Goal: Information Seeking & Learning: Understand process/instructions

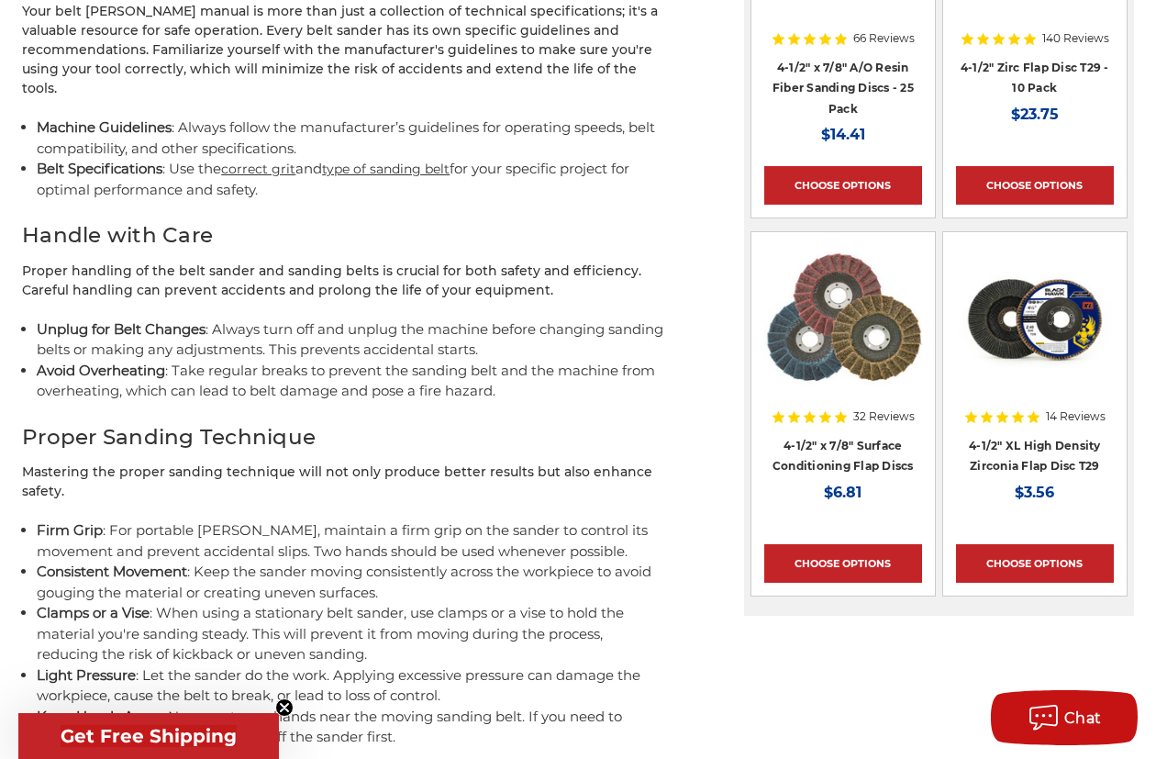
scroll to position [2196, 0]
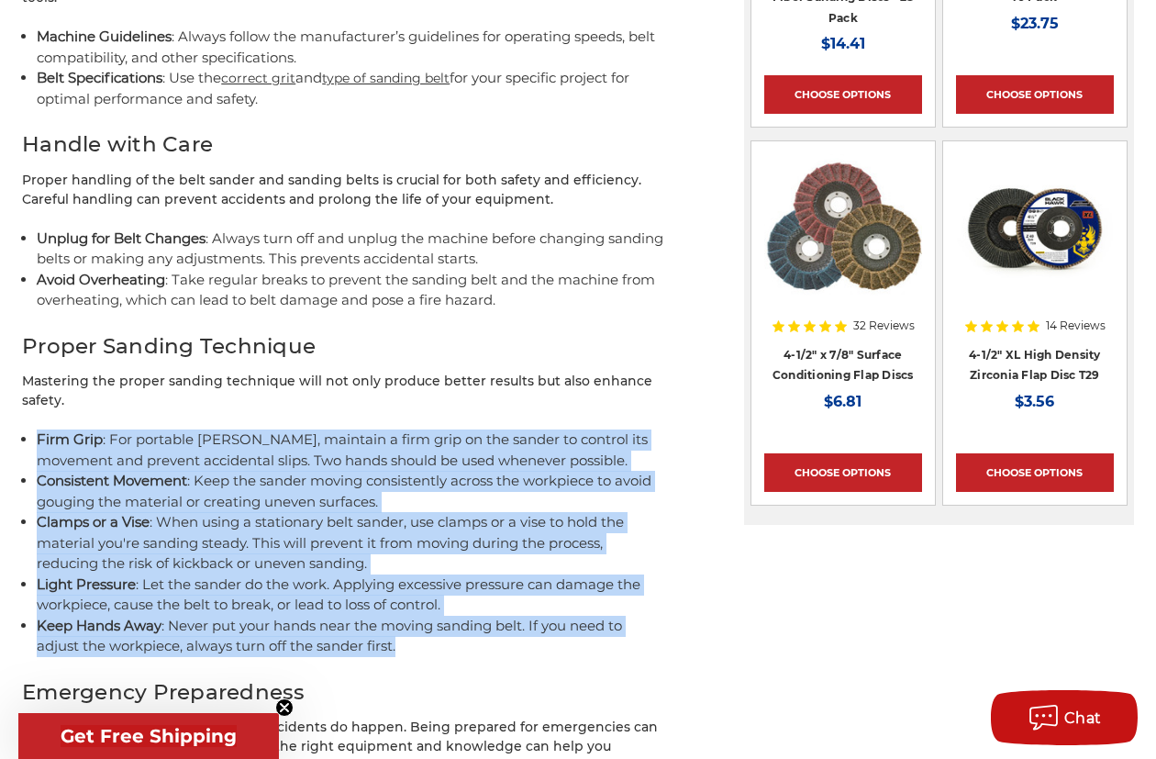
drag, startPoint x: 463, startPoint y: 652, endPoint x: 78, endPoint y: 443, distance: 437.4
click at [78, 443] on ul "Firm Grip : For portable [PERSON_NAME], maintain a firm grip on the sander to c…" at bounding box center [352, 544] width 631 height 228
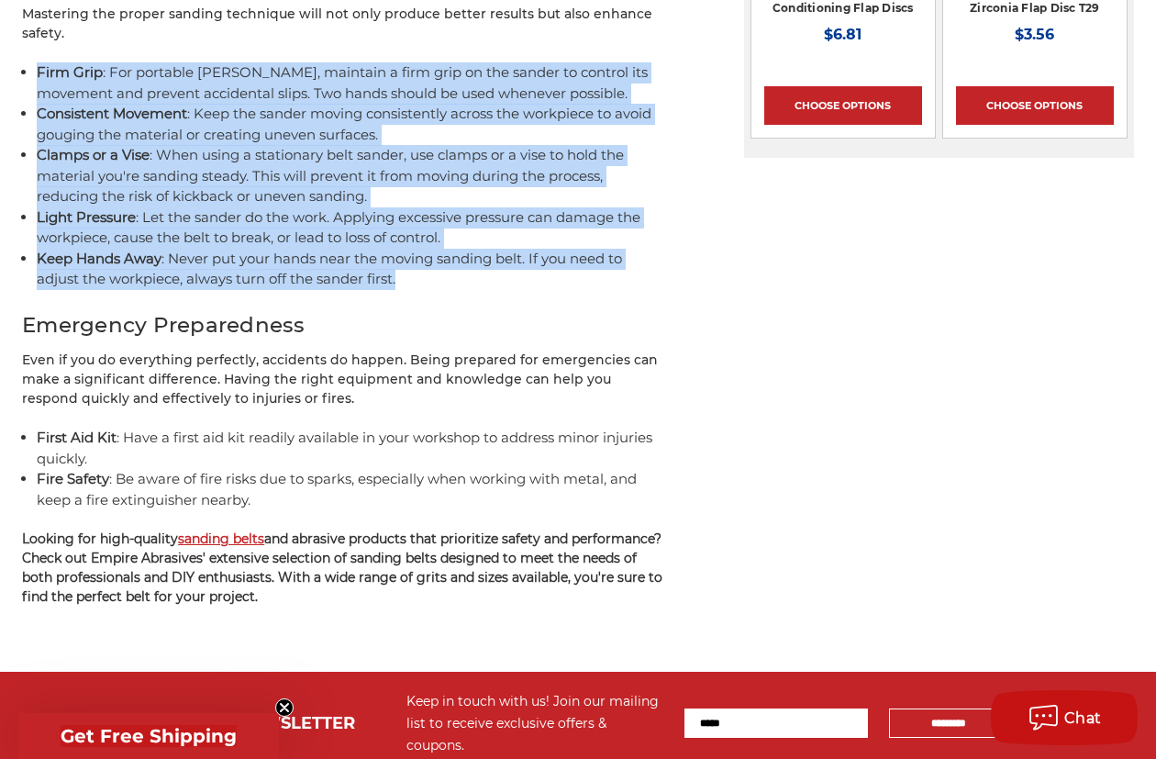
scroll to position [2288, 0]
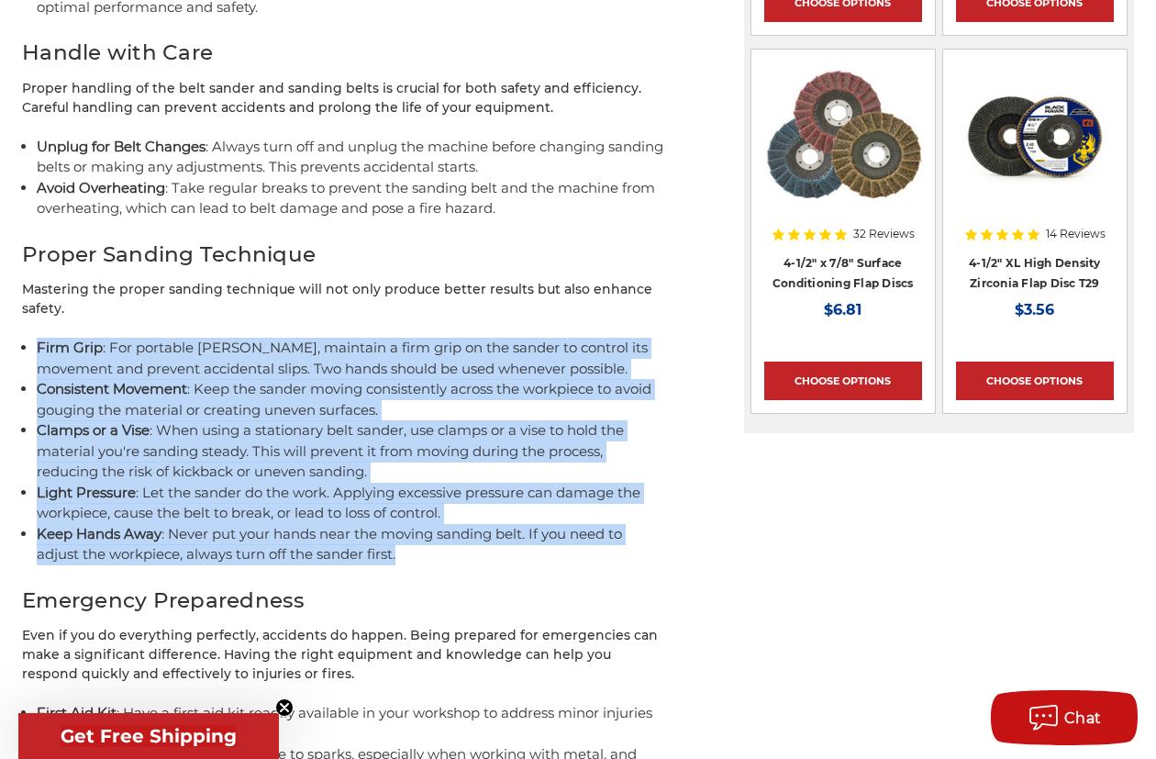
copy ul "Firm Grip : For portable [PERSON_NAME], maintain a firm grip on the sander to c…"
click at [246, 513] on li "Light Pressure : Let the sander do the work. Applying excessive pressure can da…" at bounding box center [352, 503] width 631 height 41
click at [464, 544] on li "Keep Hands Away : Never put your hands near the moving sanding belt. If you nee…" at bounding box center [352, 544] width 631 height 41
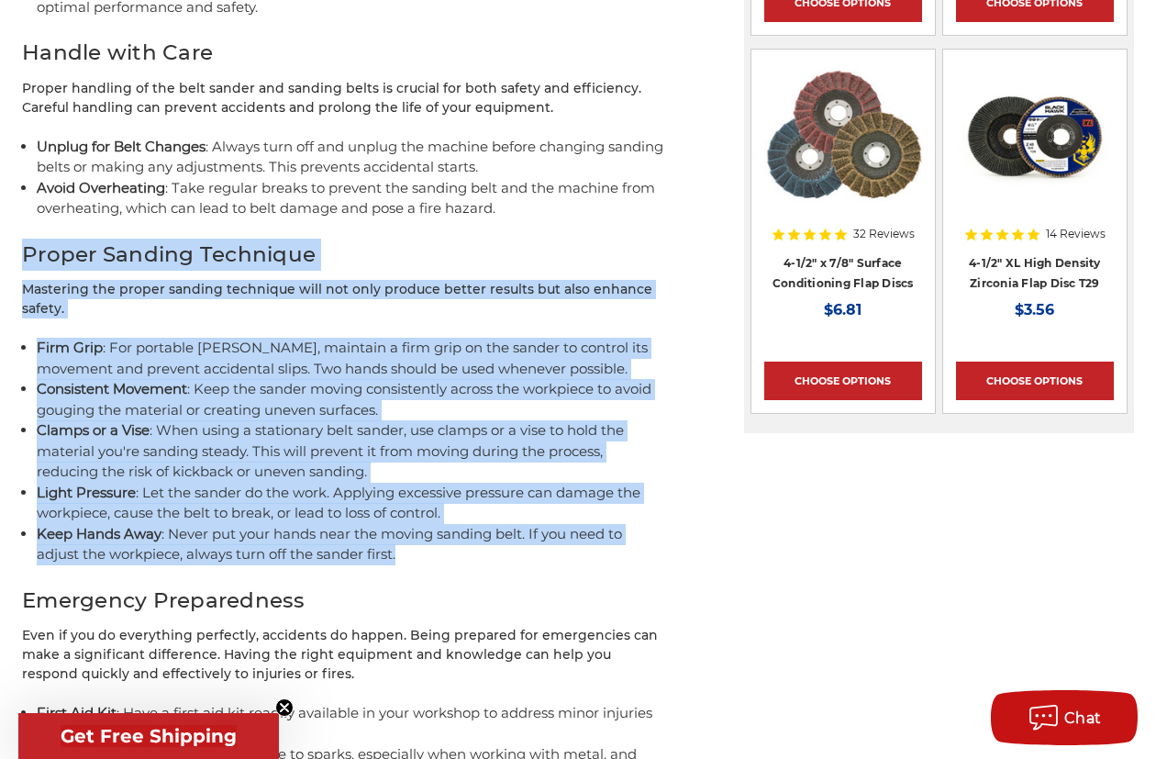
drag, startPoint x: 479, startPoint y: 560, endPoint x: 77, endPoint y: 250, distance: 507.8
copy div "Proper Sanding Technique Mastering the proper sanding technique will not only p…"
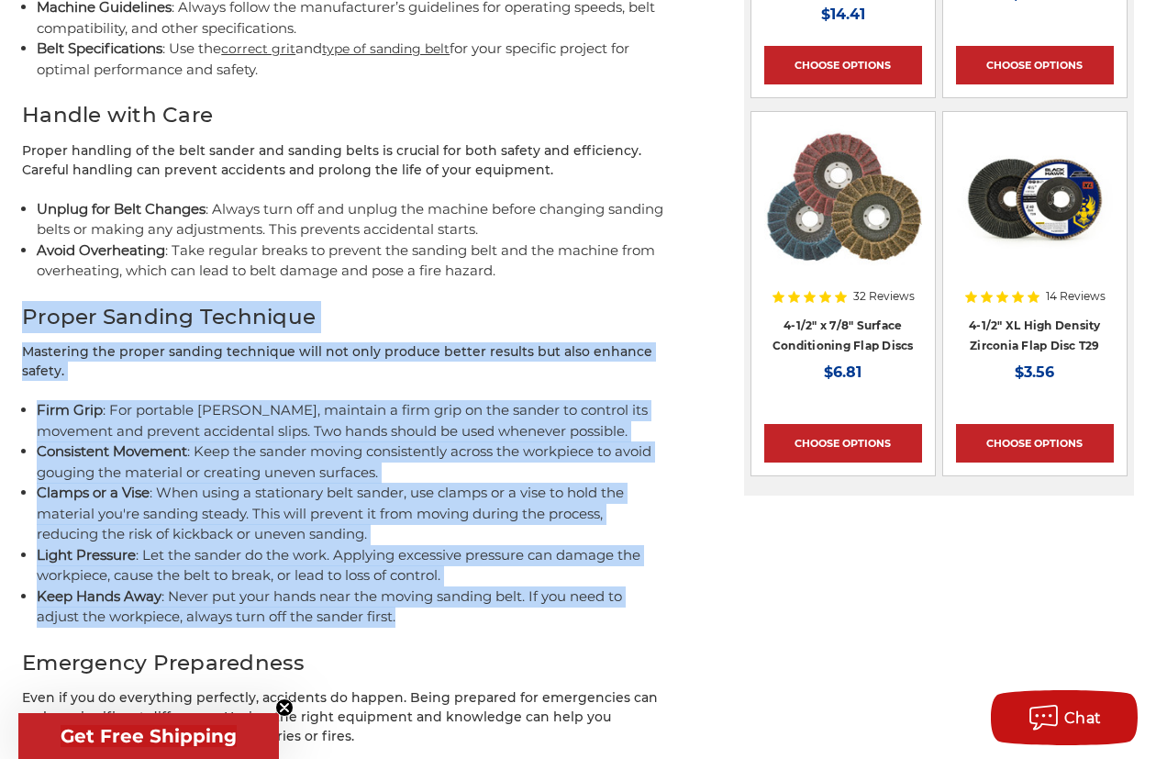
scroll to position [2105, 0]
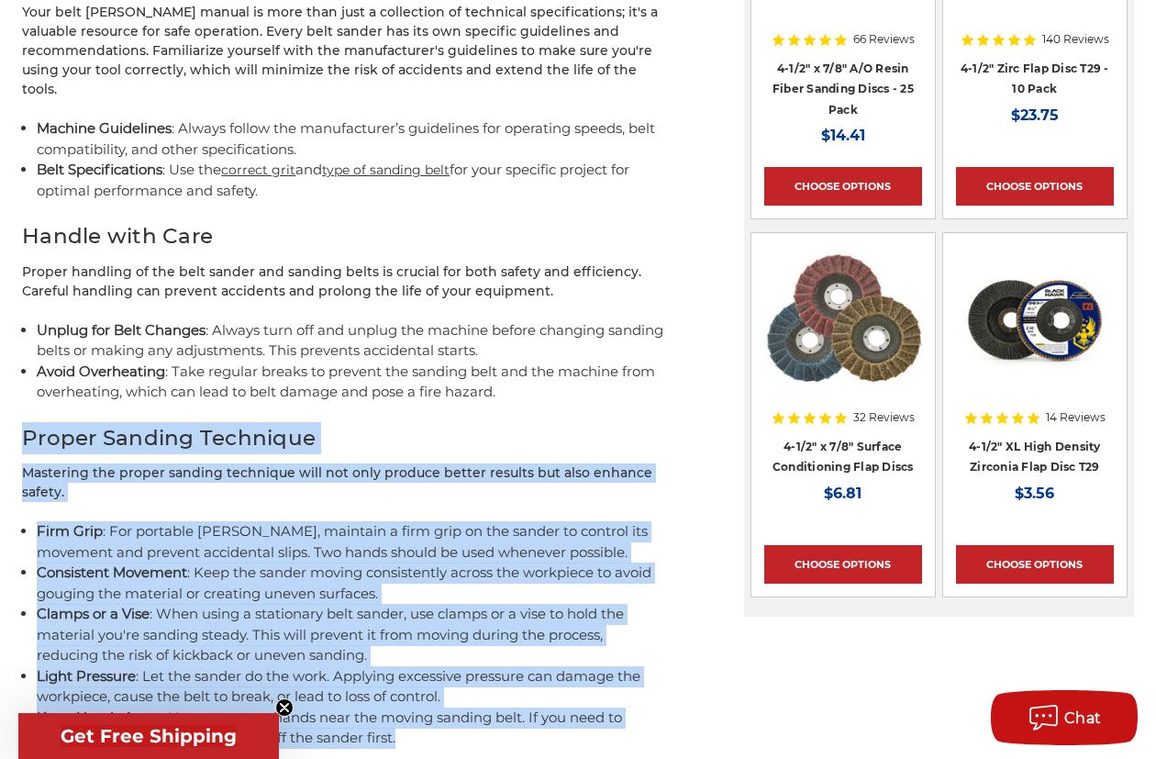
click at [480, 728] on li "Keep Hands Away : Never put your hands near the moving sanding belt. If you nee…" at bounding box center [352, 728] width 631 height 41
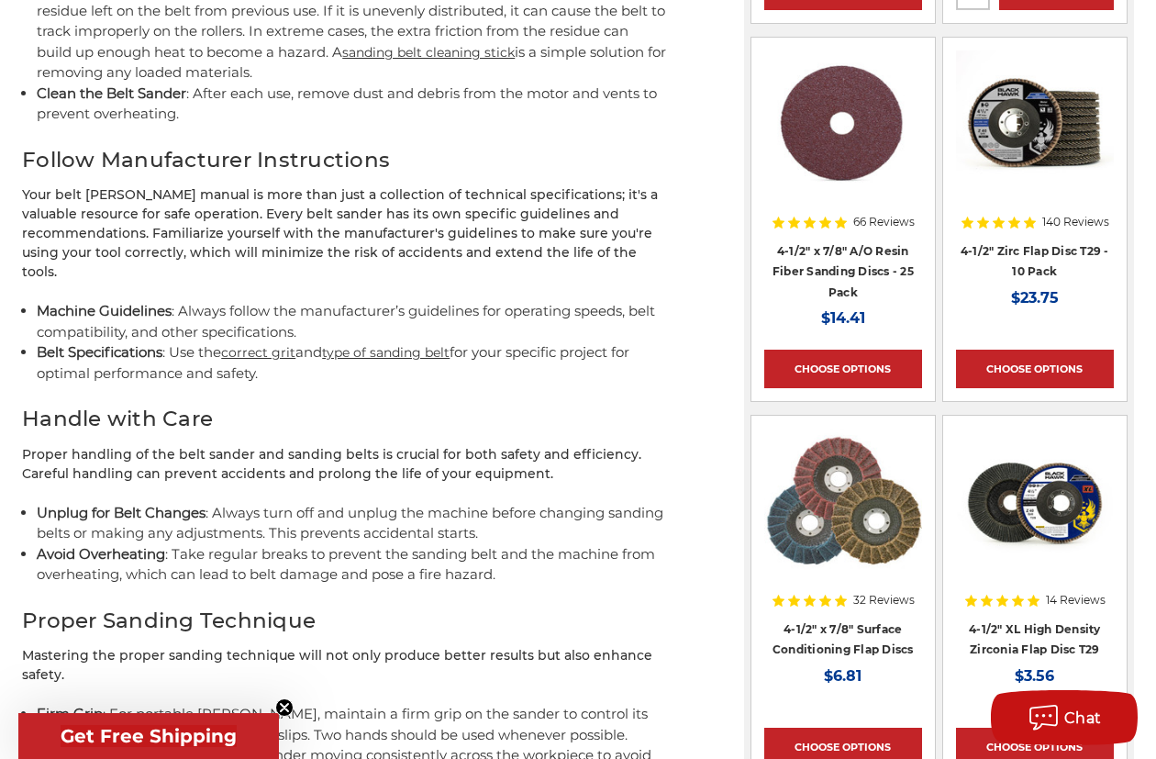
scroll to position [1921, 0]
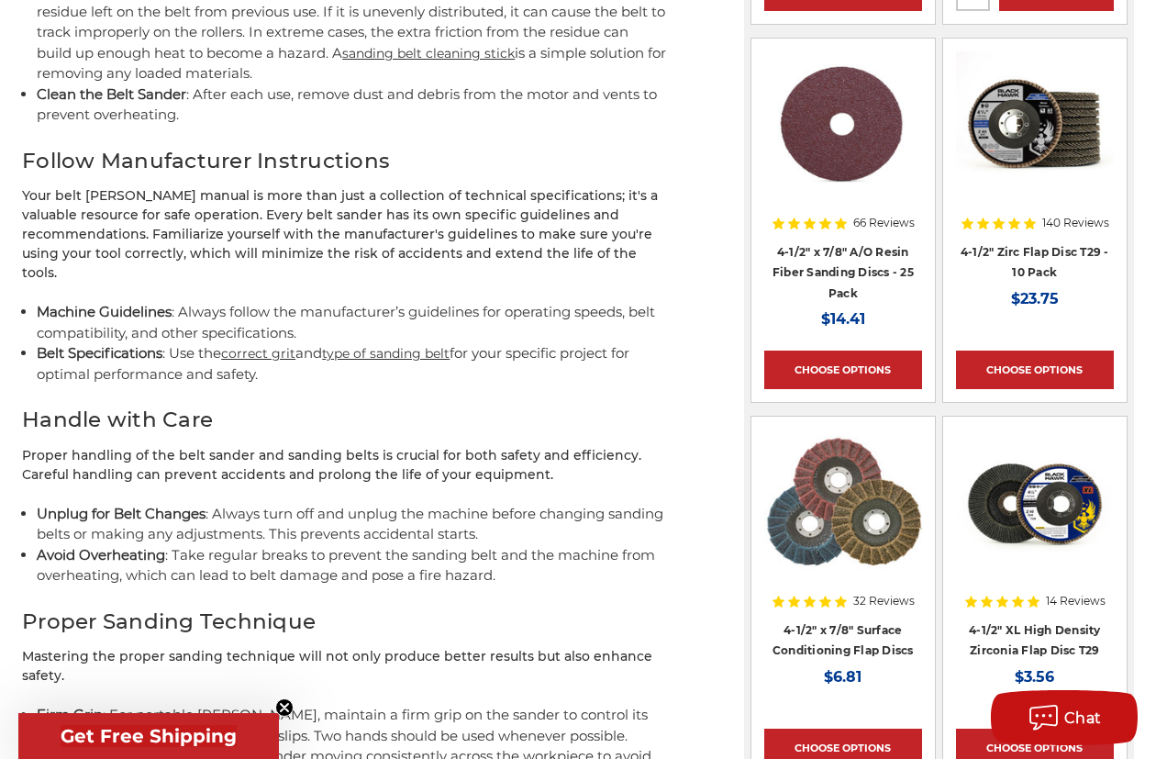
drag, startPoint x: 348, startPoint y: 410, endPoint x: 271, endPoint y: 388, distance: 80.2
click at [250, 372] on li "Belt Specifications : Use the correct grit and type of sanding belt for your sp…" at bounding box center [352, 363] width 631 height 41
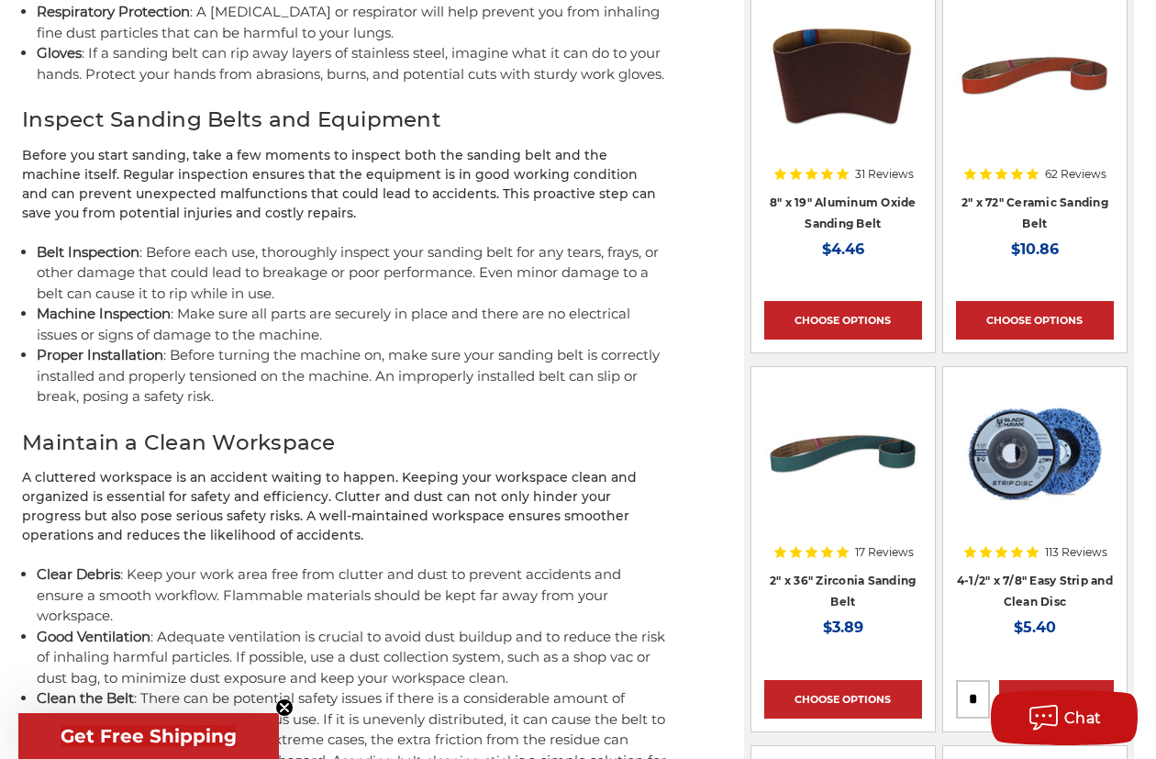
scroll to position [1187, 0]
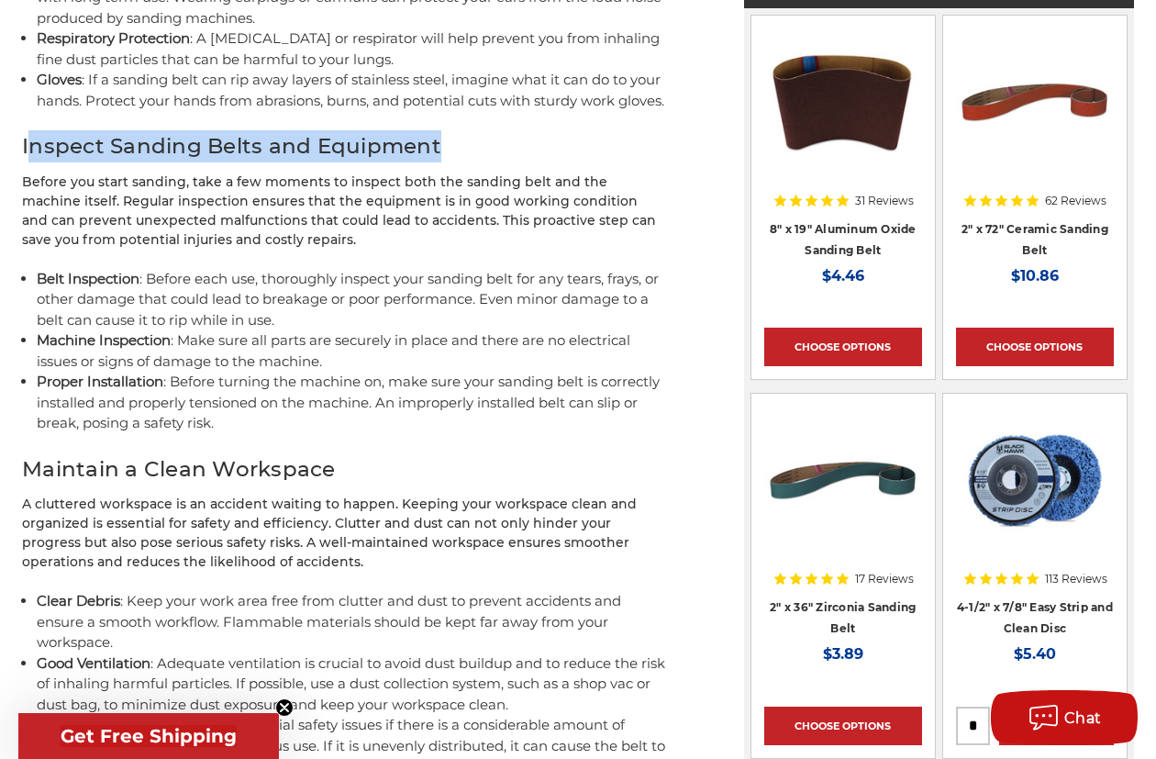
drag, startPoint x: 84, startPoint y: 172, endPoint x: 496, endPoint y: 180, distance: 411.3
click at [496, 162] on h2 "Inspect Sanding Belts and Equipment" at bounding box center [344, 146] width 645 height 32
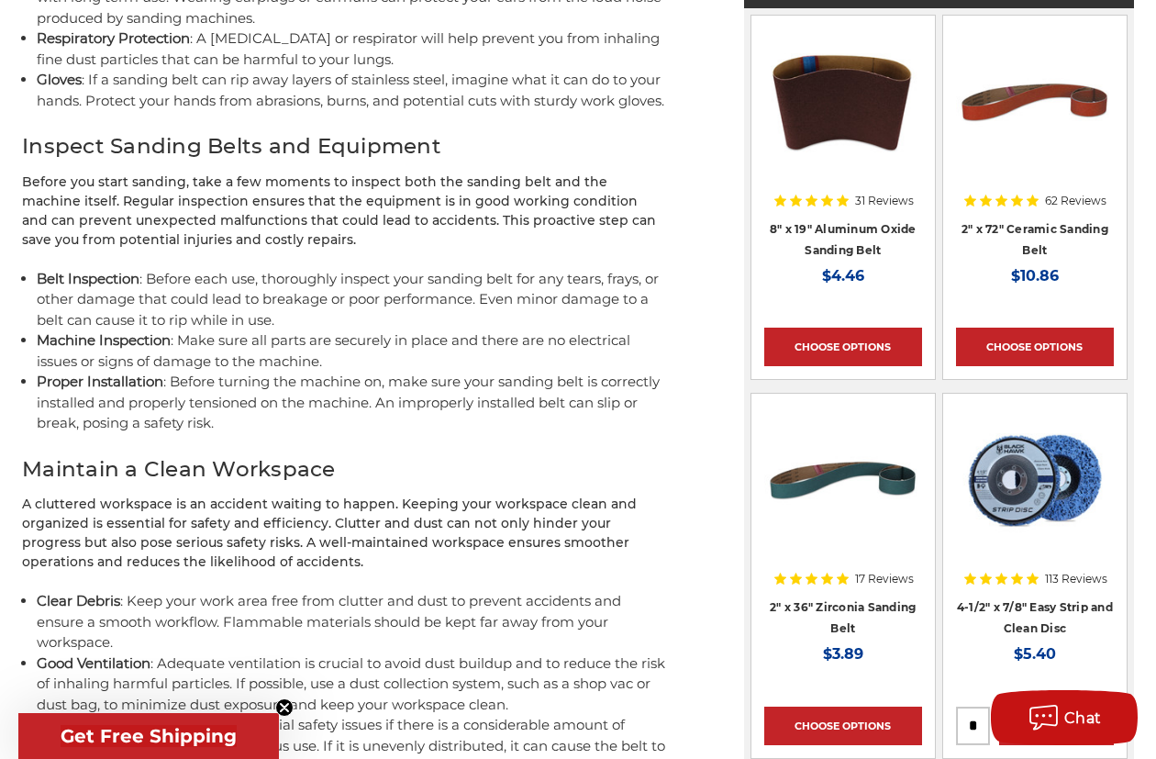
click at [352, 194] on div "Using a belt [PERSON_NAME] is a great way to grind metal or sand wood quickly. …" at bounding box center [344, 572] width 645 height 2821
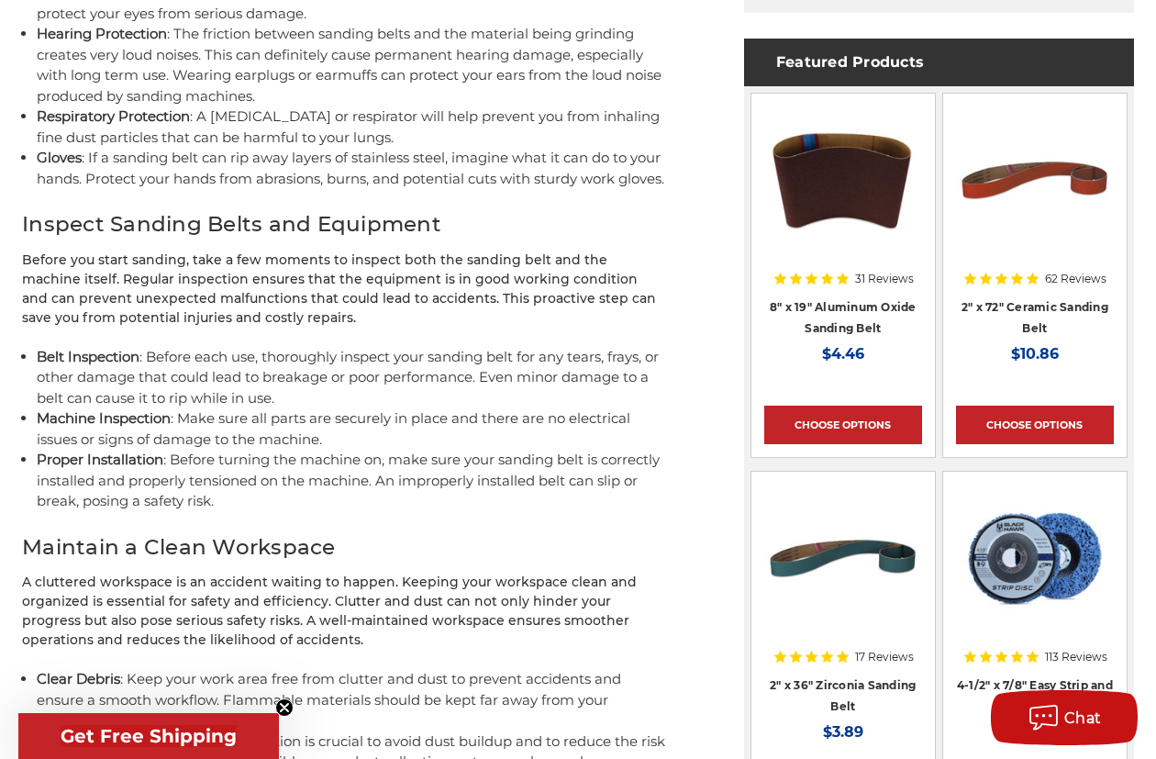
scroll to position [1003, 0]
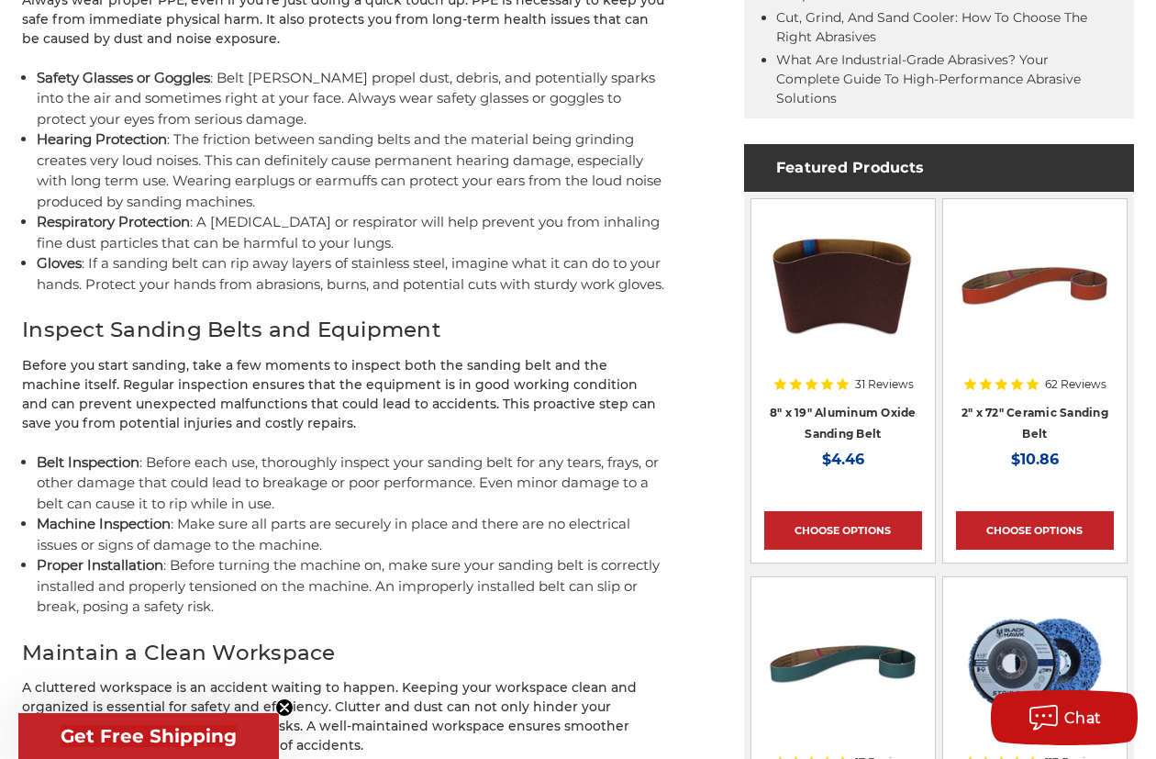
click at [208, 465] on div "Using a belt [PERSON_NAME] is a great way to grind metal or sand wood quickly. …" at bounding box center [344, 756] width 645 height 2821
drag, startPoint x: 133, startPoint y: 448, endPoint x: 127, endPoint y: 430, distance: 19.4
click at [133, 433] on p "Before you start sanding, take a few moments to inspect both the sanding belt a…" at bounding box center [344, 394] width 645 height 77
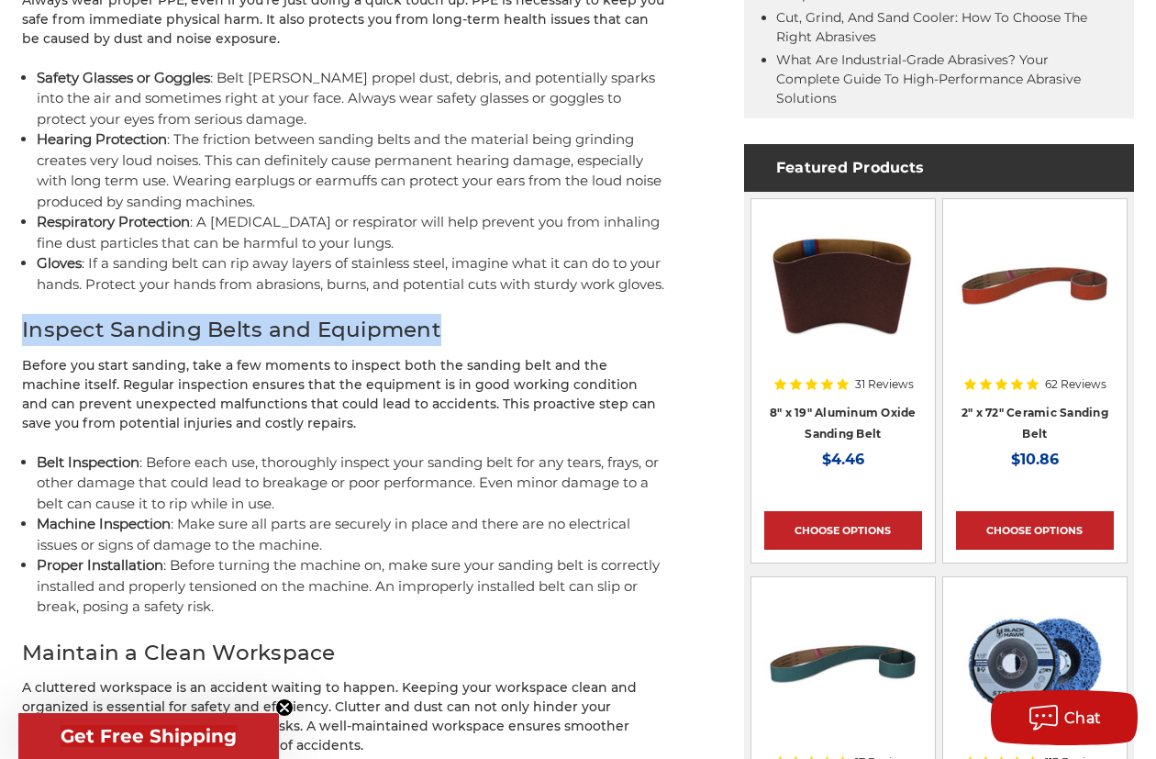
drag, startPoint x: 82, startPoint y: 360, endPoint x: 499, endPoint y: 363, distance: 417.6
click at [499, 346] on h2 "Inspect Sanding Belts and Equipment" at bounding box center [344, 330] width 645 height 32
copy h2 "Inspect Sanding Belts and Equipment"
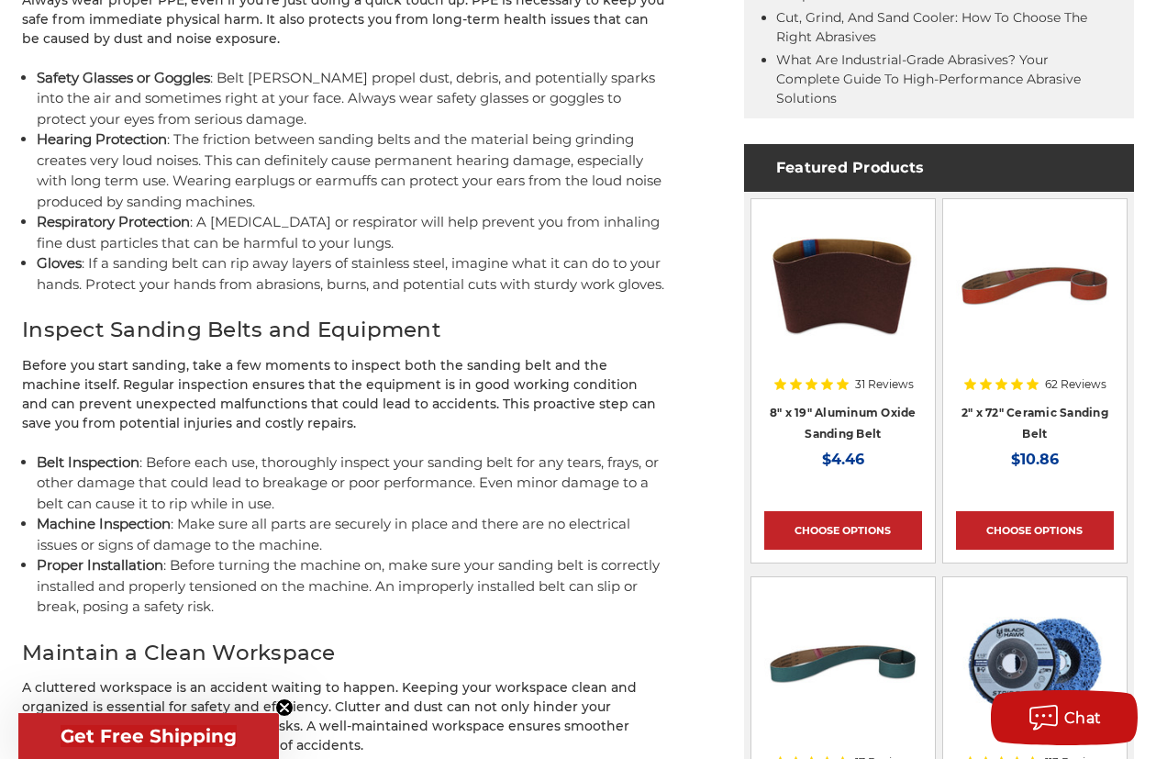
click at [318, 433] on p "Before you start sanding, take a few moments to inspect both the sanding belt a…" at bounding box center [344, 394] width 645 height 77
click at [323, 618] on li "Proper Installation : Before turning the machine on, make sure your sanding bel…" at bounding box center [352, 586] width 631 height 62
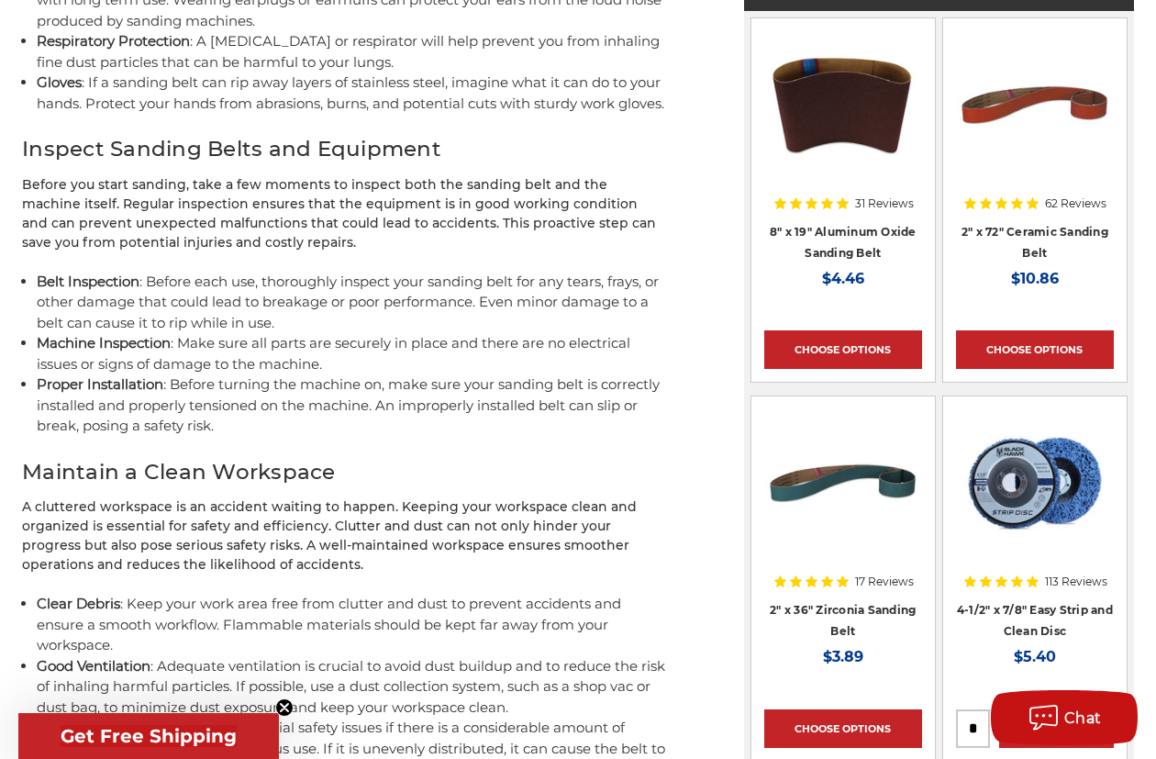
scroll to position [1187, 0]
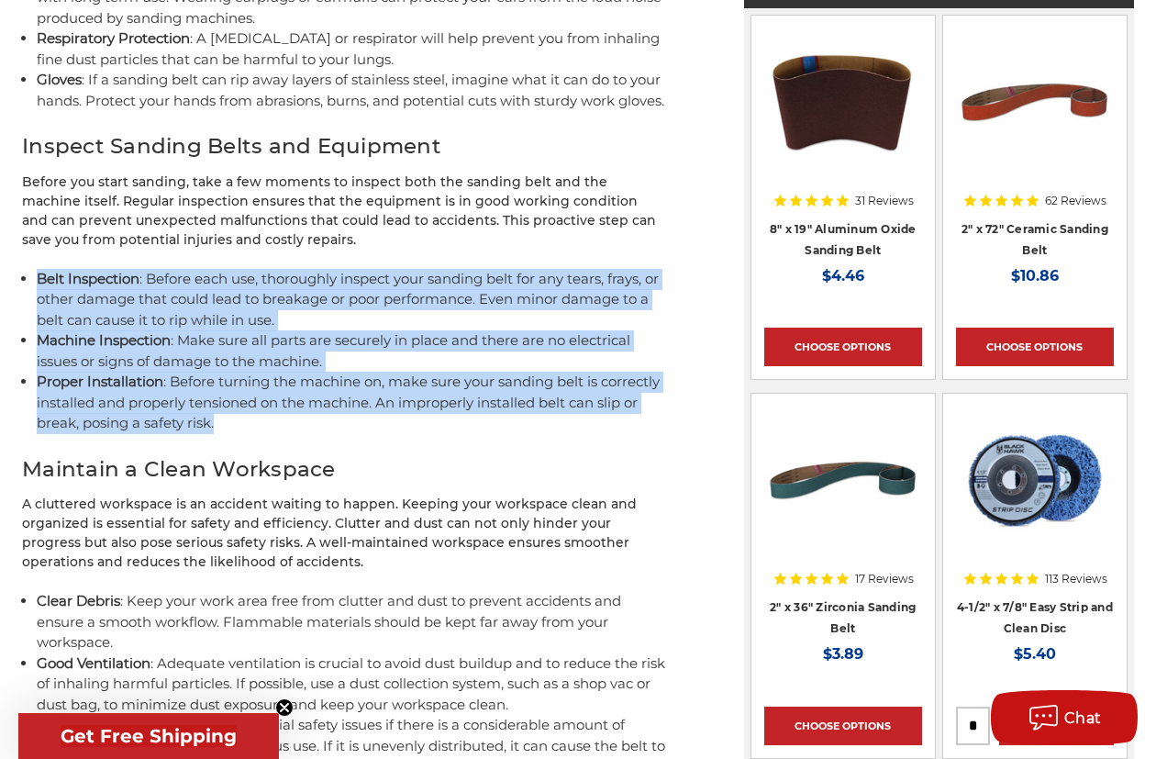
drag, startPoint x: 287, startPoint y: 442, endPoint x: 45, endPoint y: 302, distance: 280.1
click at [45, 302] on div "home blog safety tips for using sanding belts Safety Tips for Using Sanding Bel…" at bounding box center [578, 508] width 1151 height 2989
copy ul "Belt Inspection : Before each use, thoroughly inspect your sanding belt for any…"
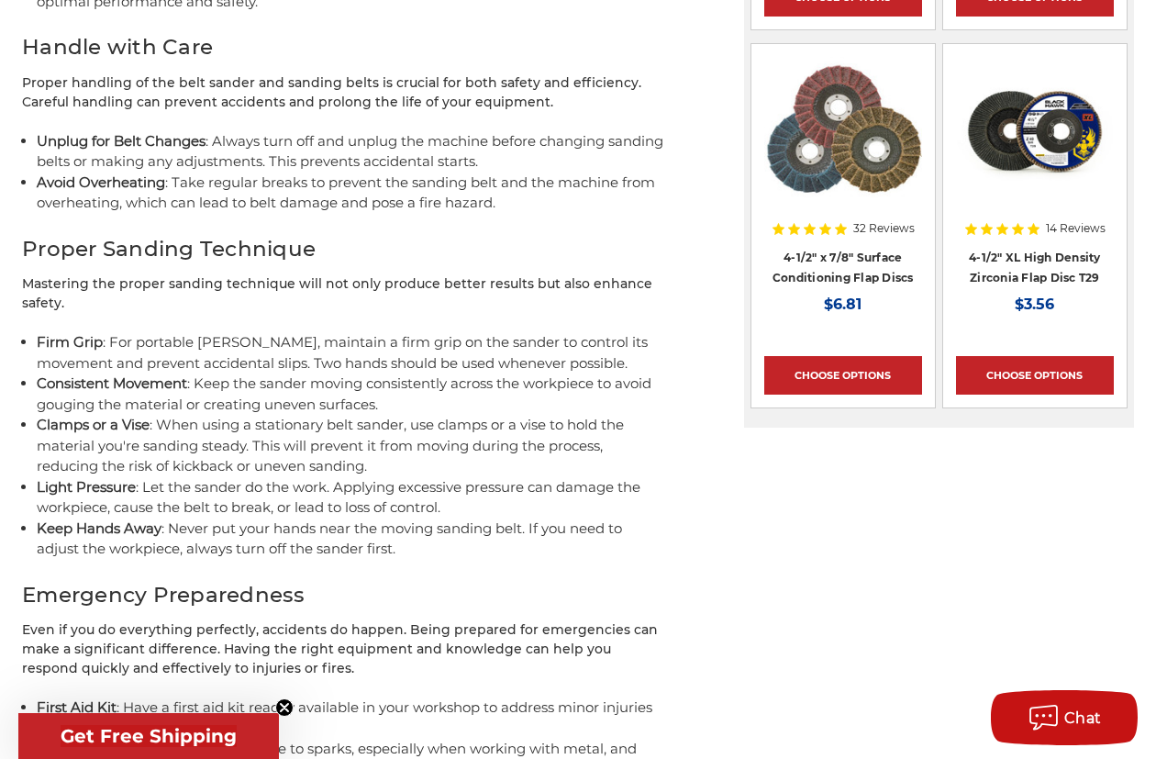
scroll to position [2196, 0]
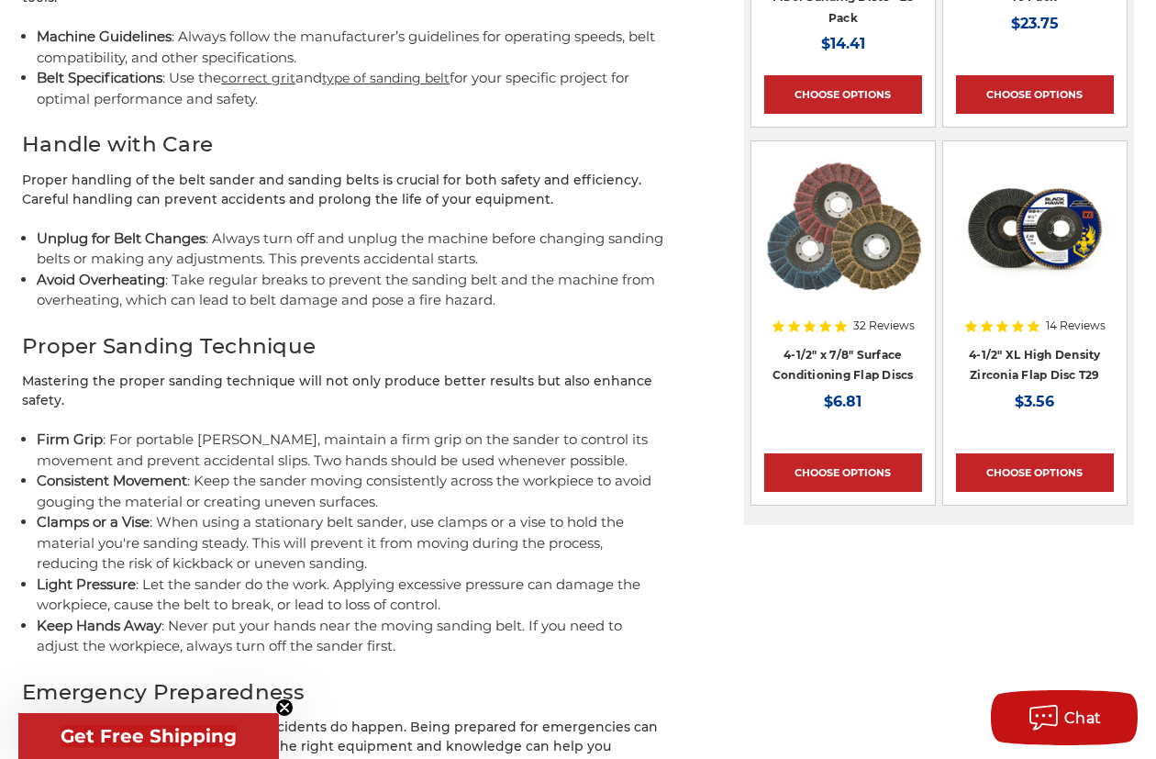
click at [292, 301] on li "Avoid Overheating : Take regular breaks to prevent the sanding belt and the mac…" at bounding box center [352, 290] width 631 height 41
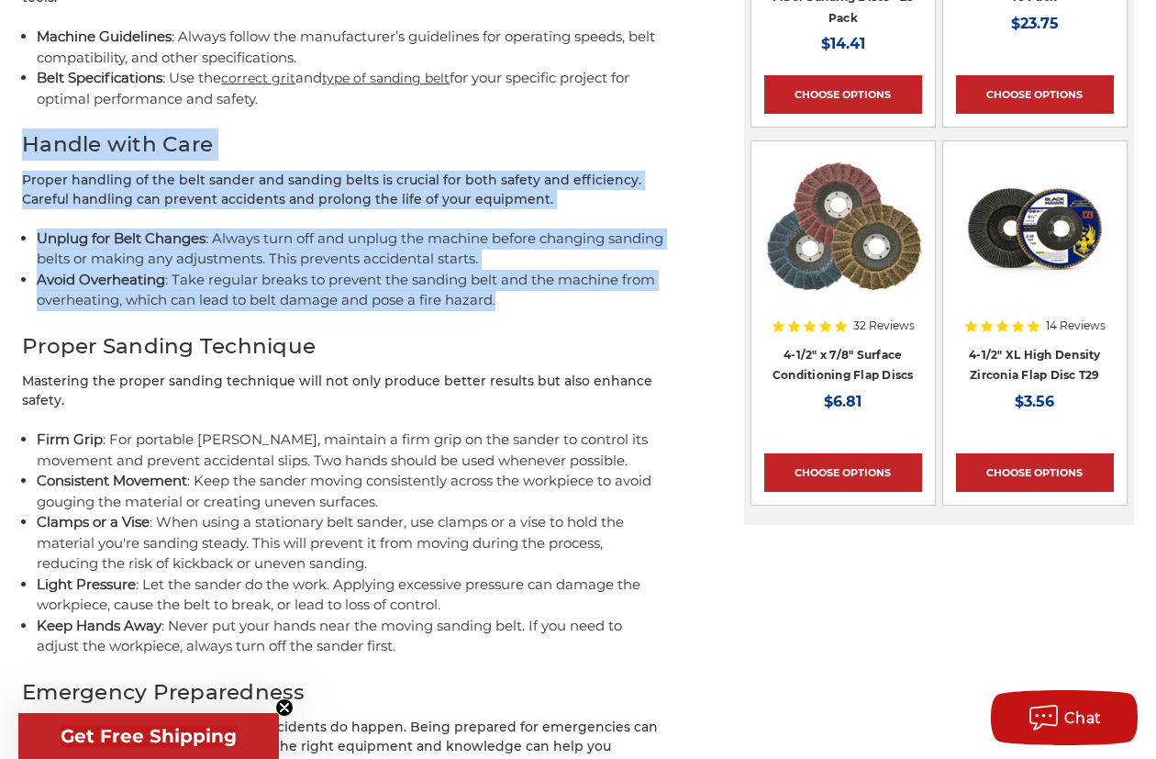
drag, startPoint x: 594, startPoint y: 305, endPoint x: 67, endPoint y: 151, distance: 548.9
copy div "Handle with Care Proper handling of the belt sander and sanding belts is crucia…"
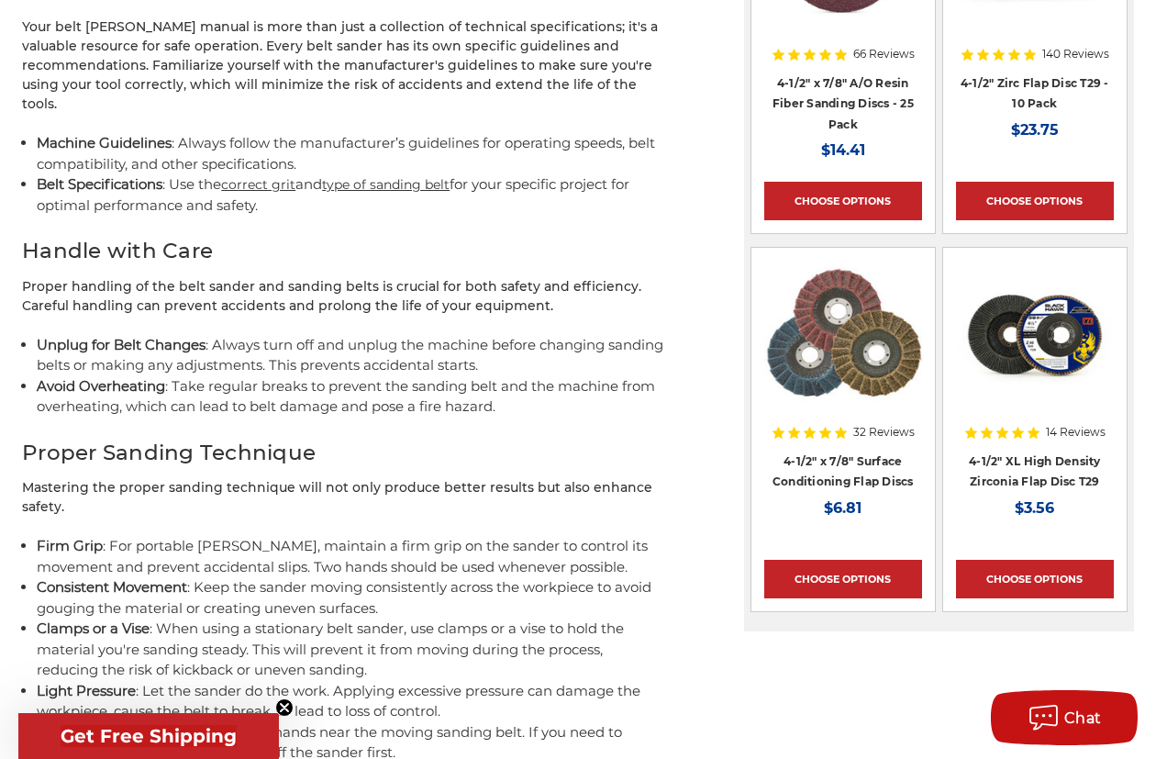
scroll to position [1921, 0]
